Goal: Information Seeking & Learning: Learn about a topic

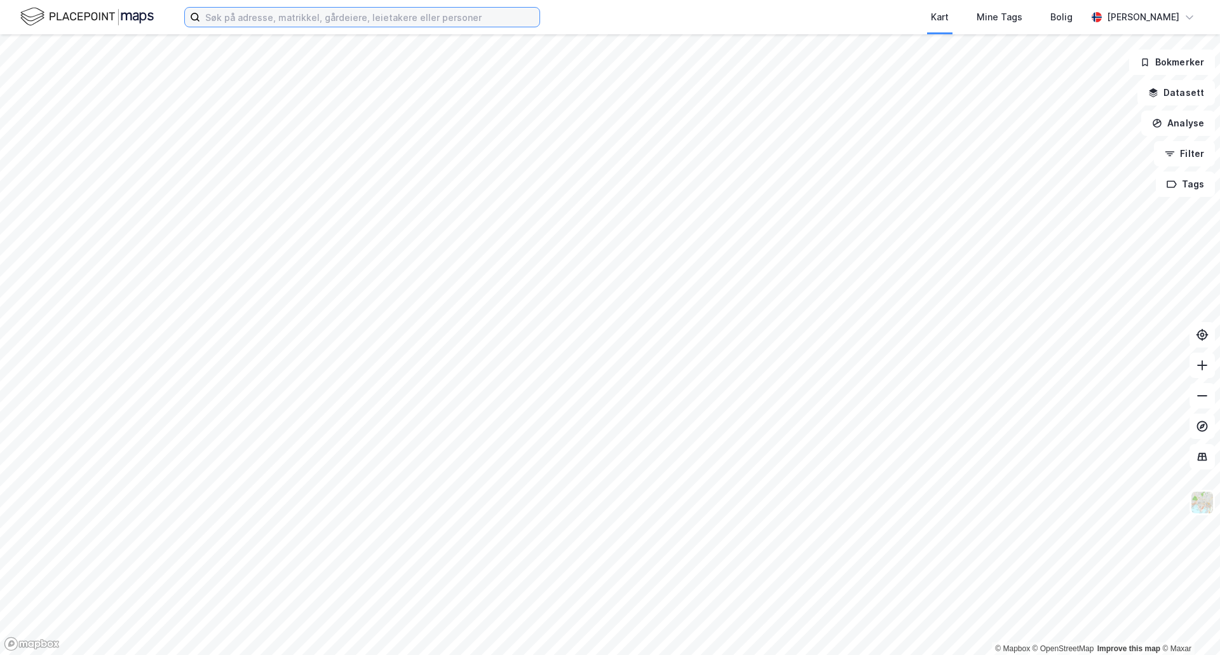
click at [277, 16] on input at bounding box center [369, 17] width 339 height 19
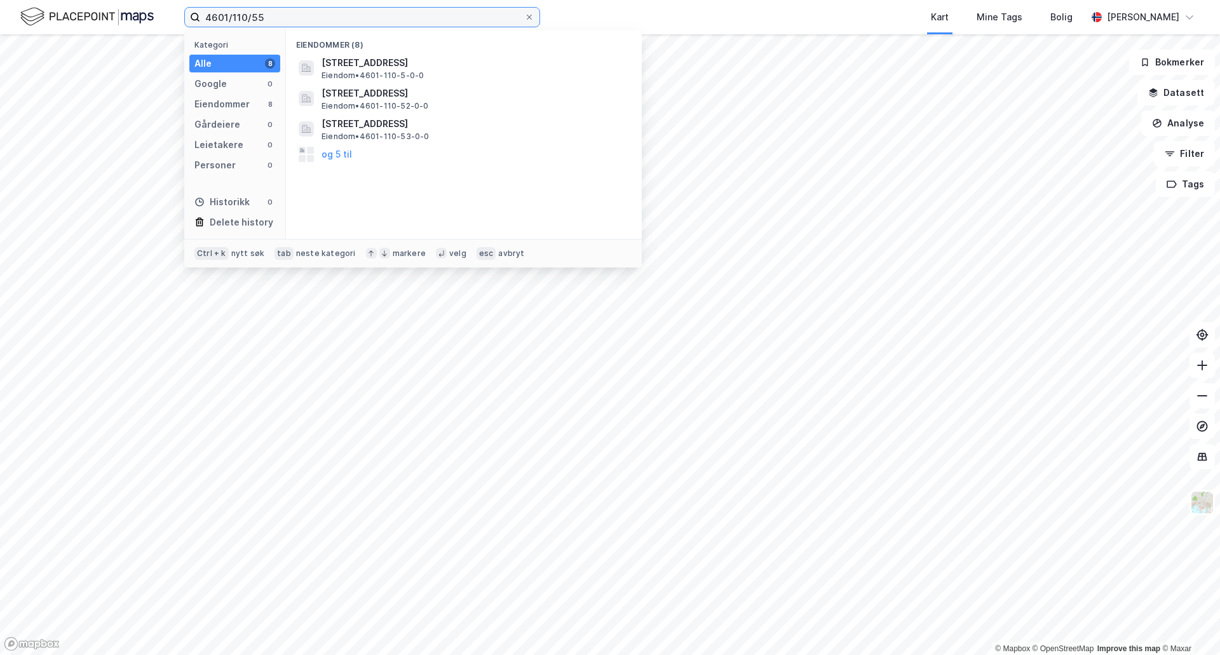
type input "4601/110/55"
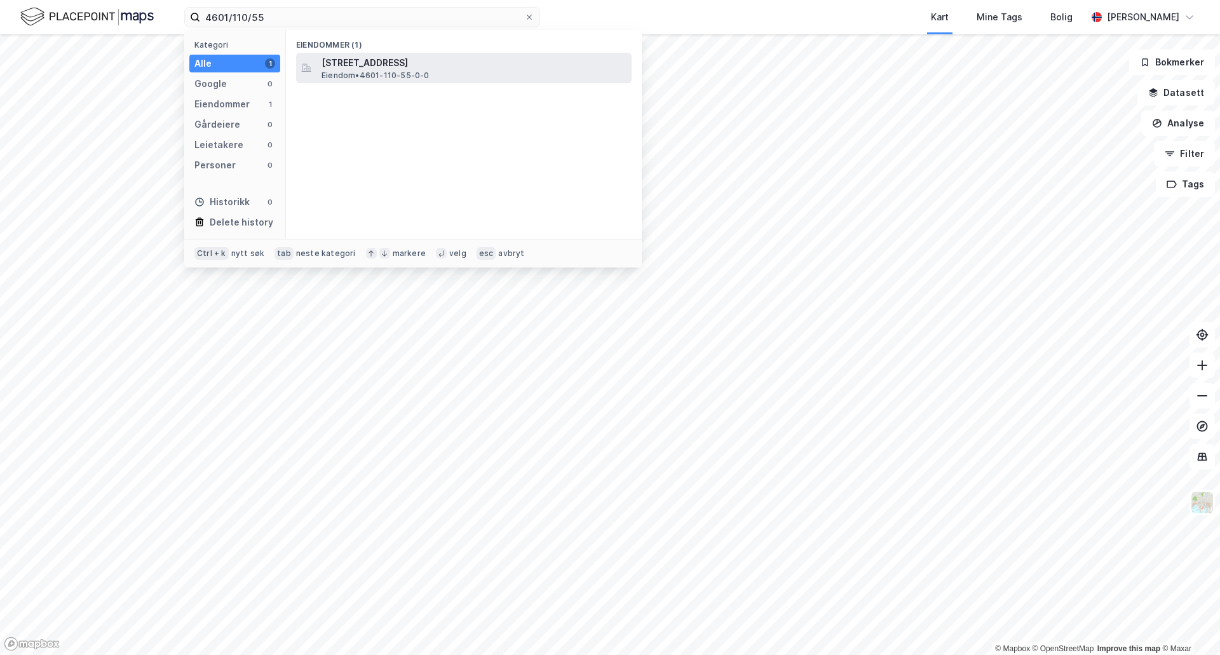
click at [379, 73] on span "Eiendom • 4601-110-55-0-0" at bounding box center [376, 76] width 108 height 10
